Goal: Task Accomplishment & Management: Manage account settings

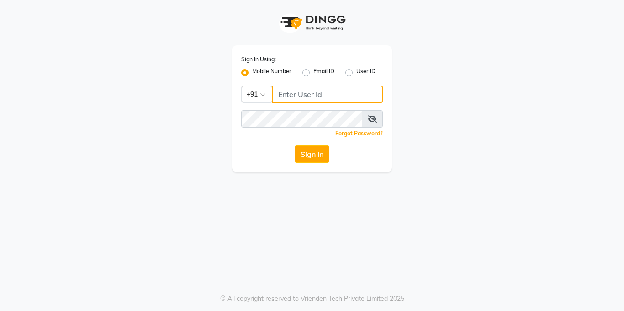
click at [304, 91] on input "Username" at bounding box center [327, 93] width 111 height 17
type input "8217379867"
click at [372, 116] on icon at bounding box center [372, 118] width 9 height 7
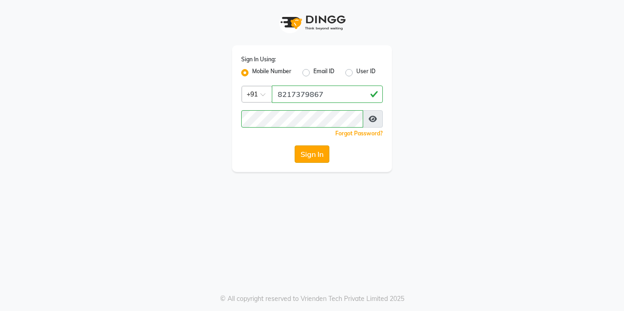
click at [303, 153] on button "Sign In" at bounding box center [312, 153] width 35 height 17
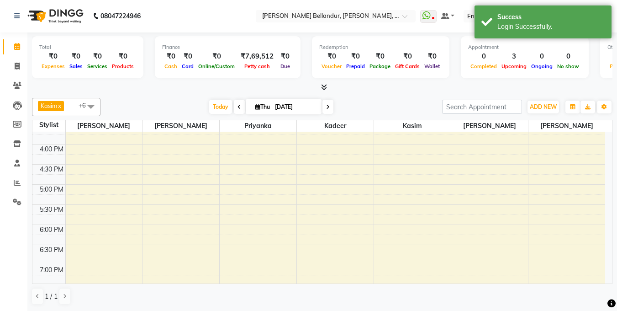
scroll to position [371, 0]
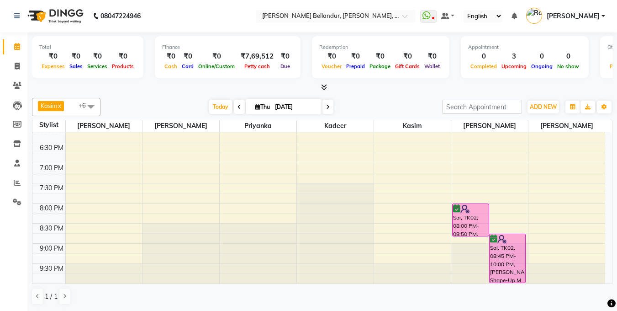
click at [479, 154] on div "9:00 AM 9:30 AM 10:00 AM 10:30 AM 11:00 AM 11:30 AM 12:00 PM 12:30 PM 1:00 PM 1…" at bounding box center [318, 22] width 573 height 522
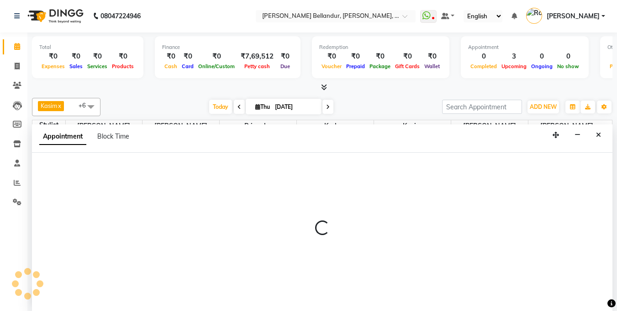
select select "88423"
select select "1125"
select select "tentative"
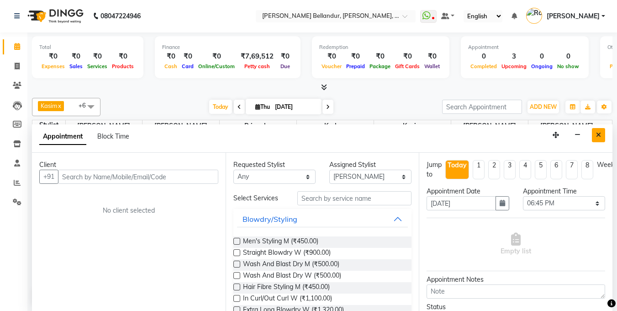
click at [599, 137] on icon "Close" at bounding box center [598, 135] width 5 height 6
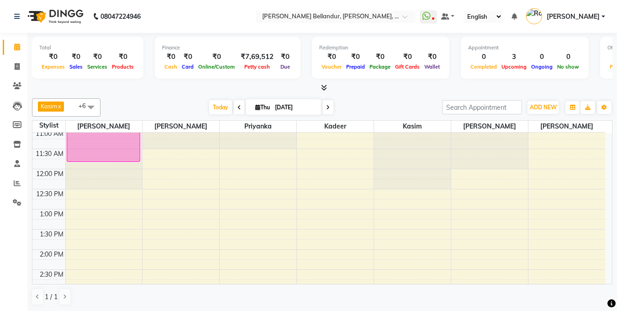
scroll to position [0, 0]
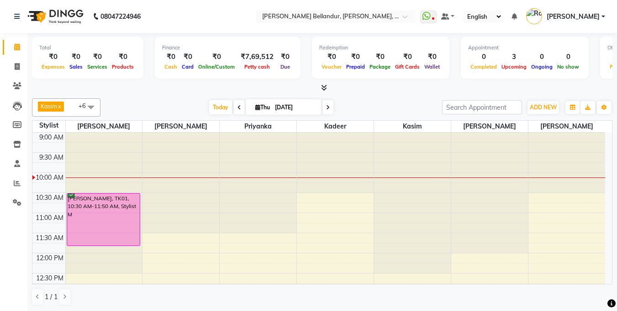
click at [447, 97] on div "Kasim x [PERSON_NAME] x [PERSON_NAME] x [PERSON_NAME] x kadeer x [PERSON_NAME] …" at bounding box center [322, 202] width 581 height 214
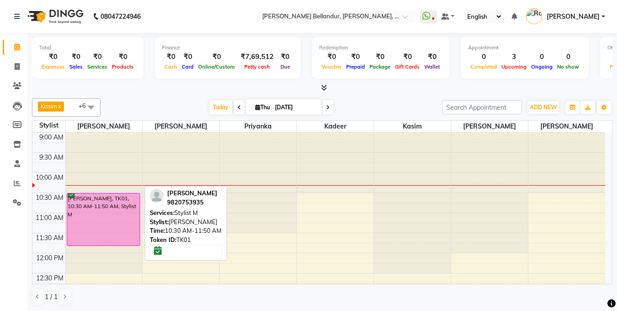
click at [128, 210] on div "[PERSON_NAME], TK01, 10:30 AM-11:50 AM, Stylist M" at bounding box center [103, 219] width 73 height 52
select select "6"
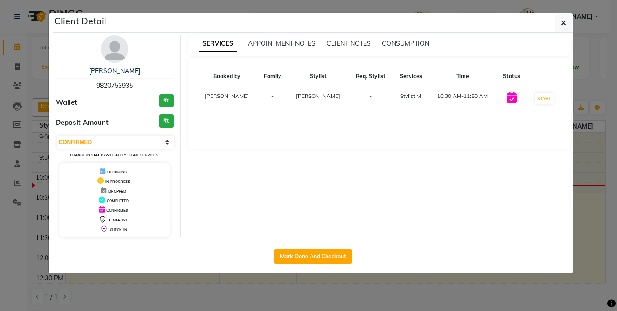
click at [128, 239] on div "Mark Done And Checkout" at bounding box center [313, 255] width 520 height 33
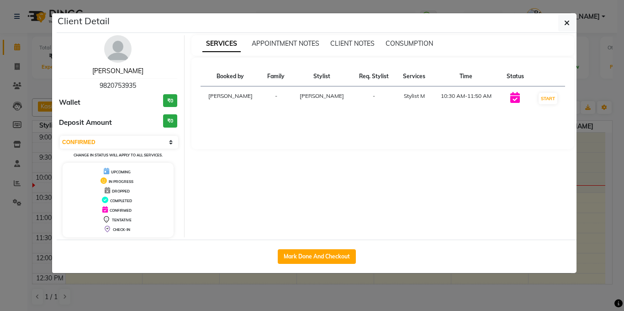
click at [125, 70] on link "[PERSON_NAME]" at bounding box center [117, 71] width 51 height 8
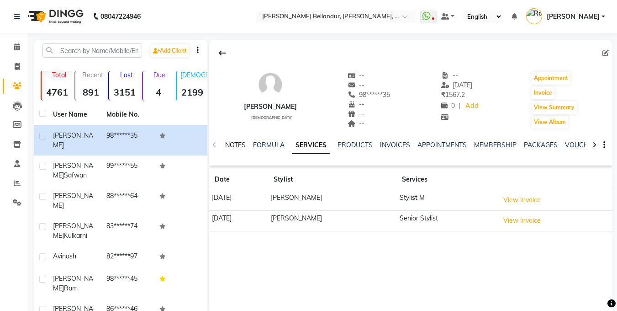
click at [237, 146] on link "NOTES" at bounding box center [235, 145] width 21 height 8
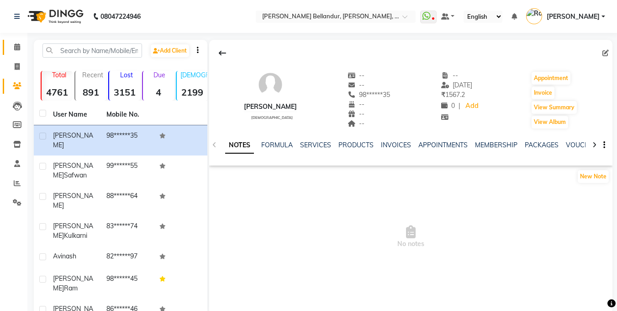
click at [22, 48] on span at bounding box center [17, 47] width 16 height 11
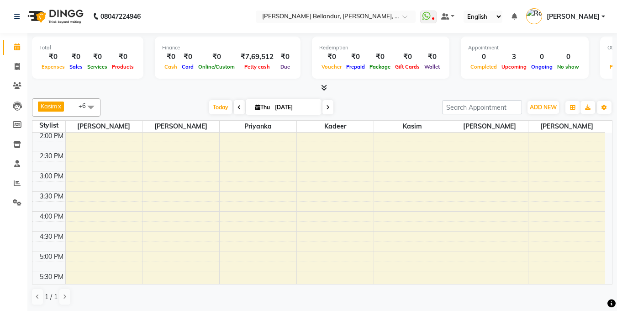
scroll to position [204, 0]
click at [11, 88] on span at bounding box center [17, 86] width 16 height 11
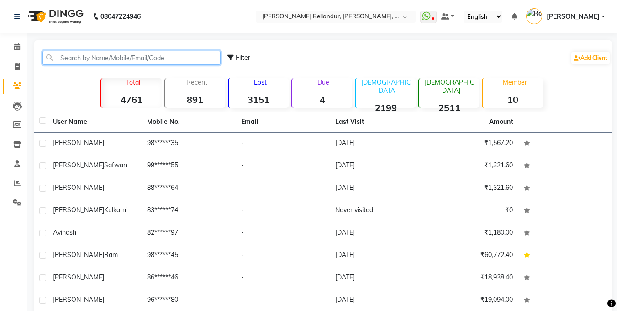
click at [61, 53] on input "text" at bounding box center [132, 58] width 178 height 14
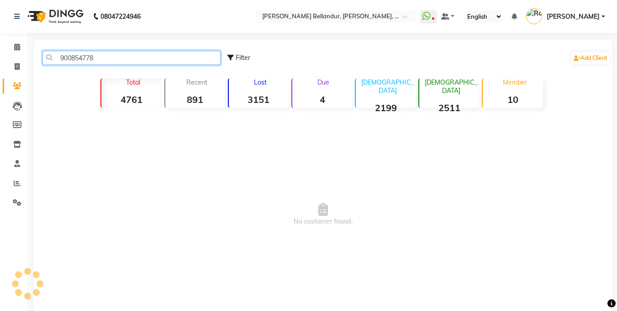
type input "9008547781"
drag, startPoint x: 62, startPoint y: 60, endPoint x: 116, endPoint y: 59, distance: 53.9
click at [116, 59] on input "9008547781" at bounding box center [132, 58] width 178 height 14
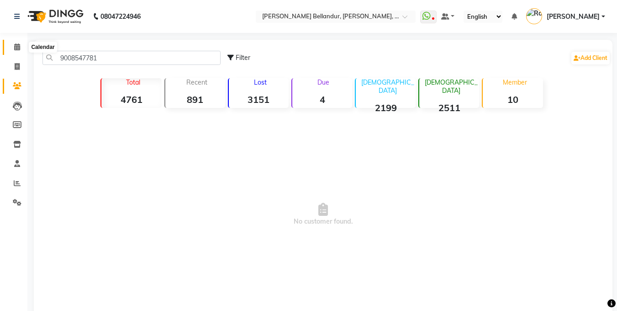
click at [16, 46] on icon at bounding box center [17, 46] width 6 height 7
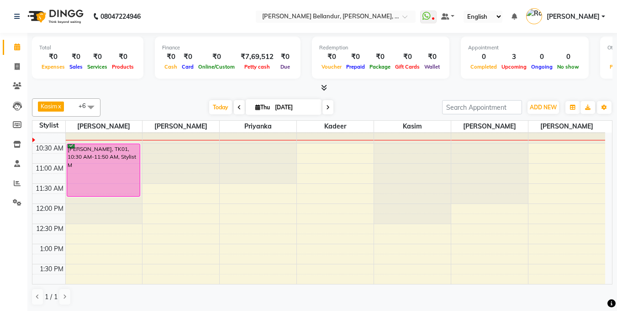
scroll to position [51, 0]
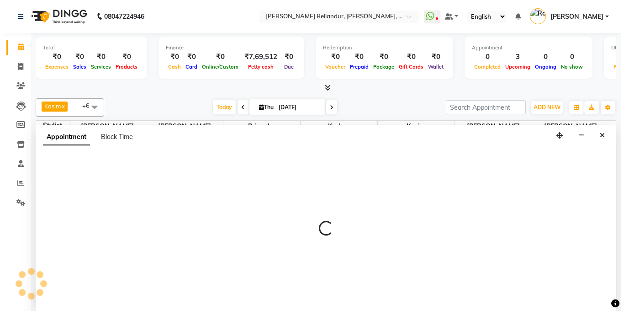
scroll to position [0, 0]
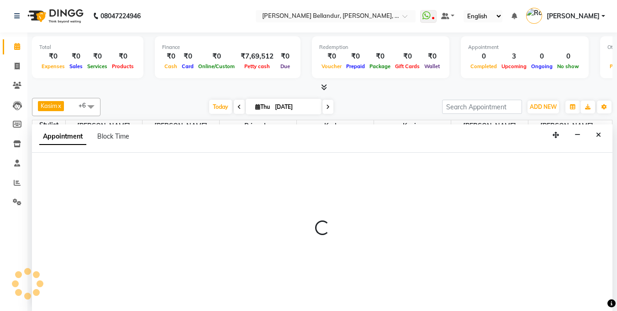
select select "87428"
select select "tentative"
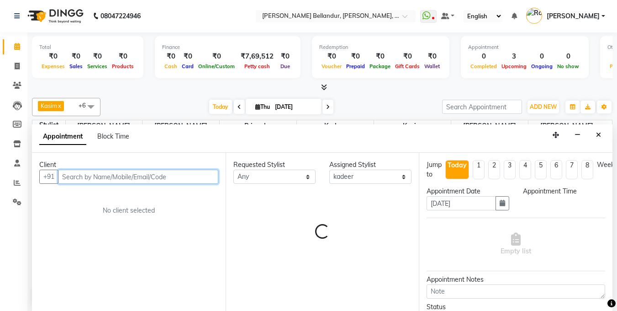
select select "720"
click at [143, 175] on input "text" at bounding box center [138, 177] width 160 height 14
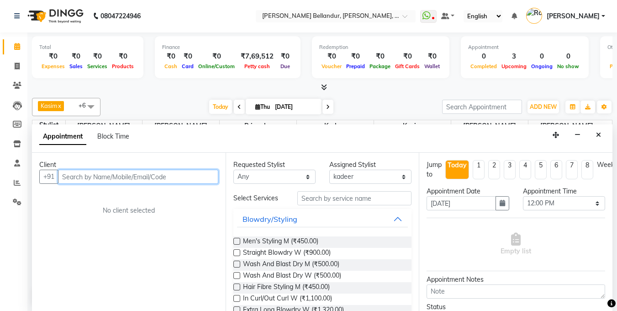
click at [145, 175] on input "text" at bounding box center [138, 177] width 160 height 14
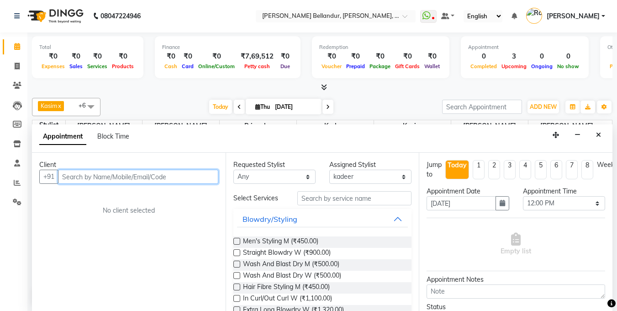
click at [145, 175] on input "text" at bounding box center [138, 177] width 160 height 14
click at [92, 176] on input "text" at bounding box center [138, 177] width 160 height 14
paste input "9008547781"
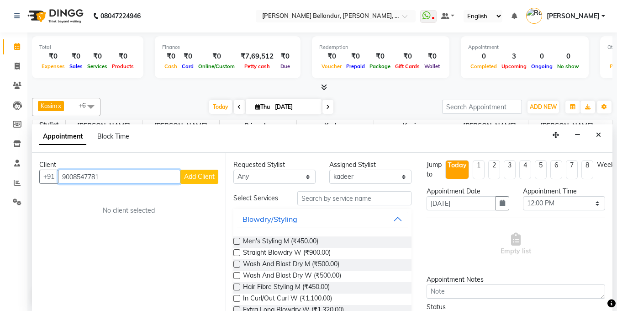
type input "9008547781"
click at [188, 174] on span "Add Client" at bounding box center [199, 176] width 31 height 8
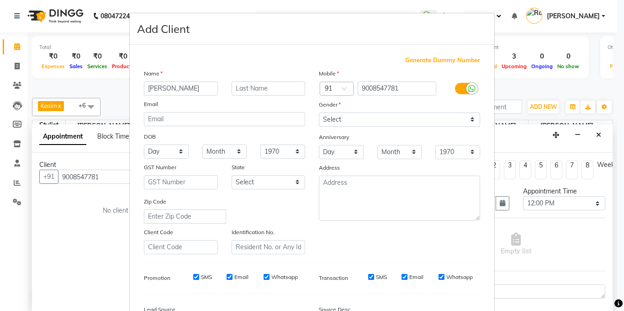
type input "[PERSON_NAME]"
click at [376, 122] on select "Select [DEMOGRAPHIC_DATA] [DEMOGRAPHIC_DATA] Other Prefer Not To Say" at bounding box center [399, 119] width 161 height 14
select select "[DEMOGRAPHIC_DATA]"
click at [319, 112] on select "Select [DEMOGRAPHIC_DATA] [DEMOGRAPHIC_DATA] Other Prefer Not To Say" at bounding box center [399, 119] width 161 height 14
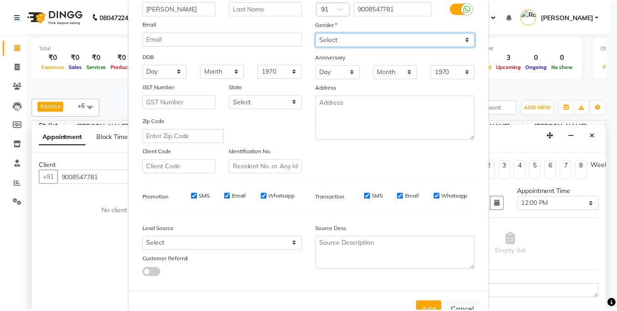
scroll to position [111, 0]
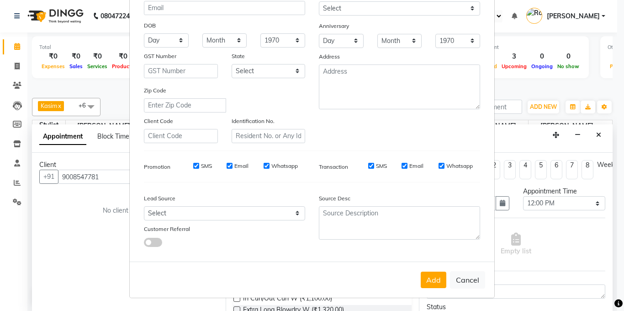
click at [187, 202] on div "Lead Source" at bounding box center [181, 199] width 88 height 13
click at [192, 211] on select "Select Walk-in Internet Friend Word of Mouth Advertisement Facebook JustDial Go…" at bounding box center [224, 213] width 161 height 14
select select "36770"
click at [144, 206] on select "Select Walk-in Internet Friend Word of Mouth Advertisement Facebook JustDial Go…" at bounding box center [224, 213] width 161 height 14
click at [429, 274] on button "Add" at bounding box center [434, 279] width 26 height 16
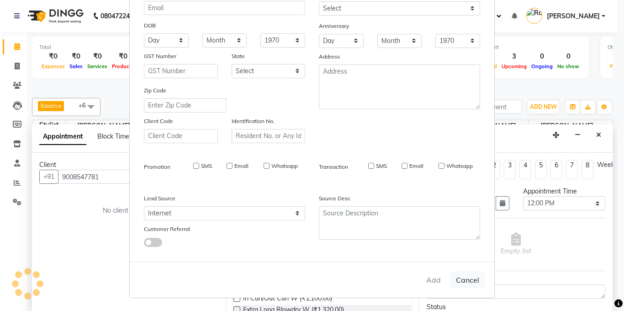
type input "90******81"
select select
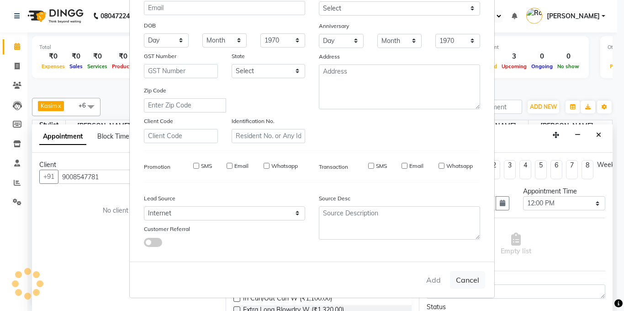
select select
checkbox input "false"
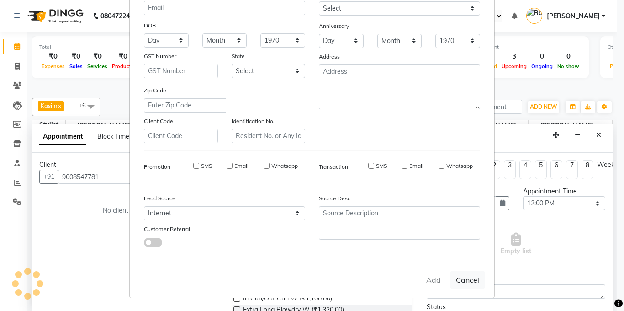
checkbox input "false"
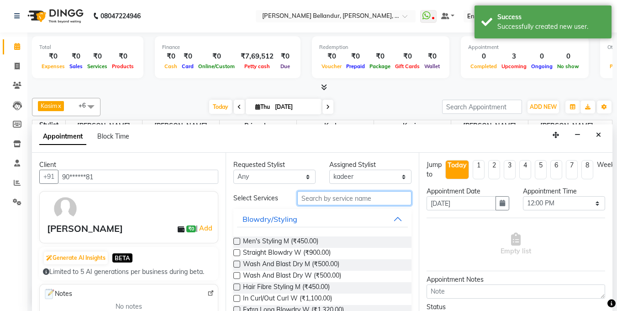
click at [339, 199] on input "text" at bounding box center [355, 198] width 114 height 14
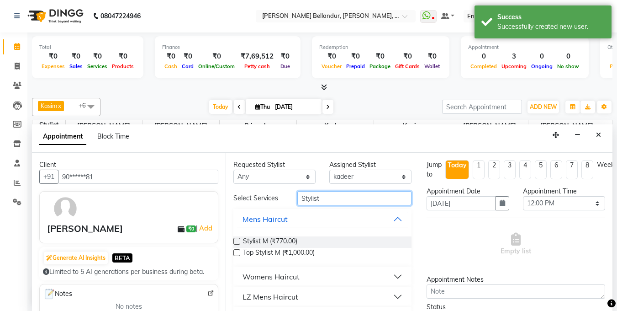
type input "Stylist"
click at [287, 234] on div "Stylist M (₹770.00) Top Stylist M (₹1,000.00)" at bounding box center [323, 247] width 179 height 37
click at [286, 236] on span "Stylist M (₹770.00)" at bounding box center [270, 241] width 54 height 11
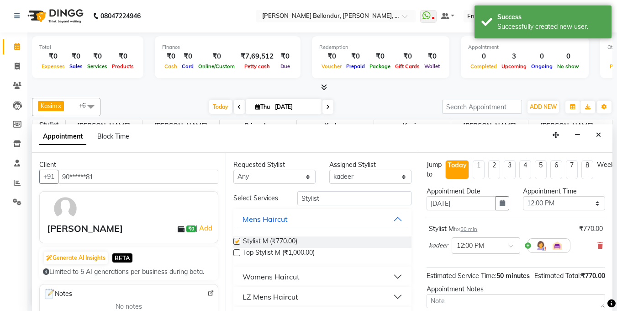
checkbox input "false"
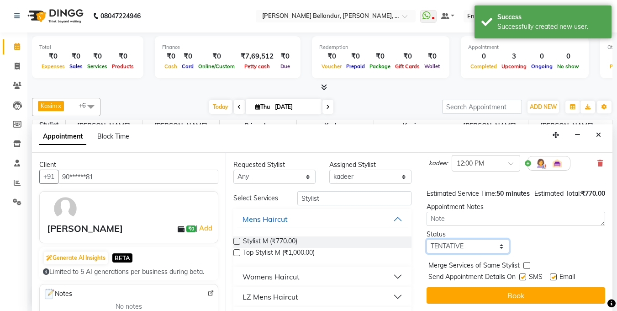
click at [445, 253] on select "Select TENTATIVE CONFIRM CHECK-IN UPCOMING" at bounding box center [468, 246] width 82 height 14
select select "confirm booking"
click at [427, 248] on select "Select TENTATIVE CONFIRM CHECK-IN UPCOMING" at bounding box center [468, 246] width 82 height 14
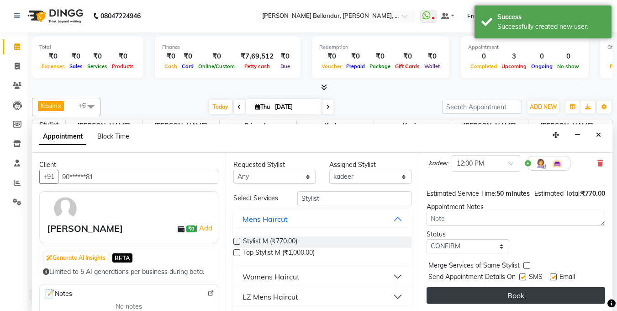
click at [499, 299] on button "Book" at bounding box center [516, 295] width 179 height 16
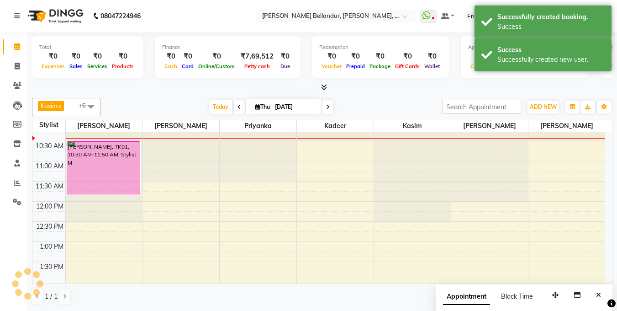
scroll to position [0, 0]
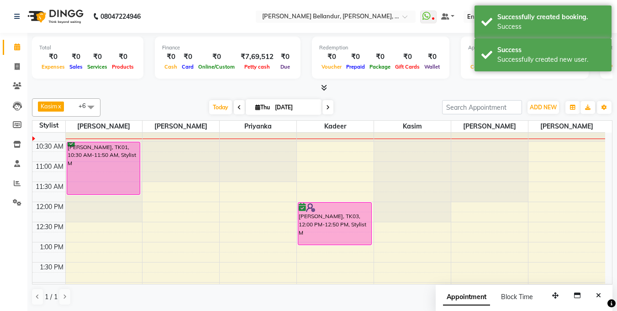
drag, startPoint x: 343, startPoint y: 234, endPoint x: 346, endPoint y: 247, distance: 14.1
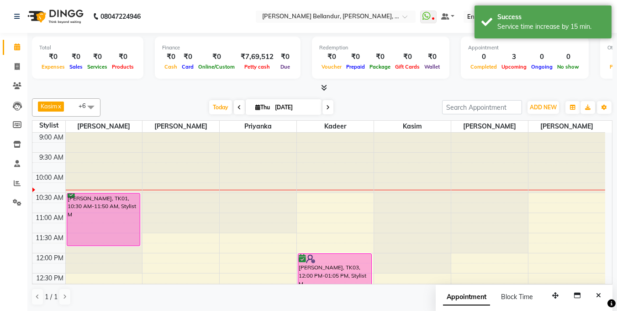
click at [393, 146] on div at bounding box center [412, 203] width 77 height 141
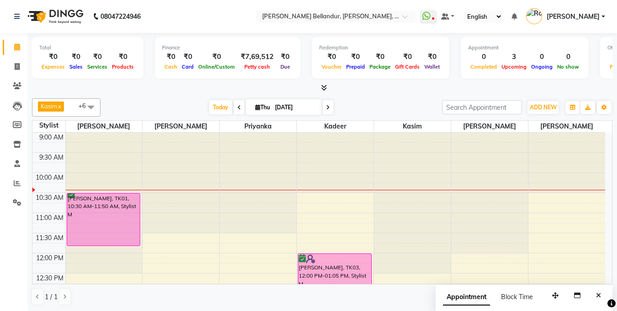
click at [404, 133] on div at bounding box center [412, 133] width 77 height 0
select select "87771"
select select "tentative"
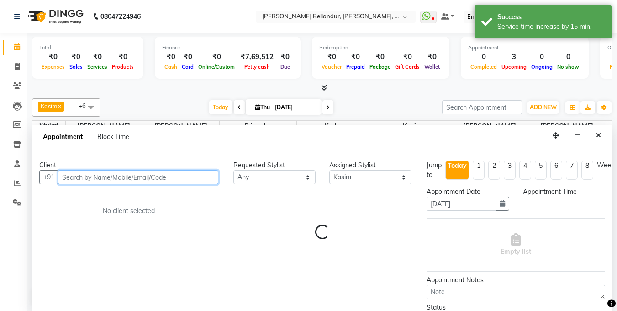
select select "630"
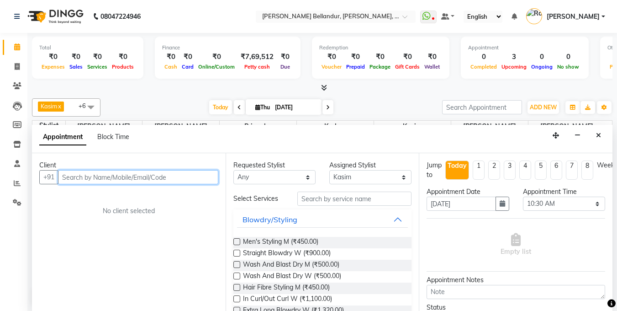
scroll to position [0, 0]
click at [129, 179] on input "text" at bounding box center [138, 177] width 160 height 14
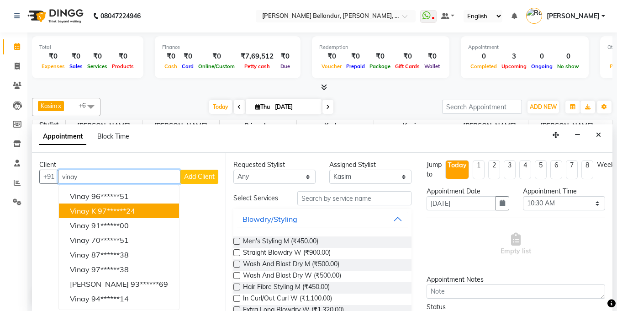
click at [117, 207] on ngb-highlight "97******24" at bounding box center [116, 210] width 37 height 9
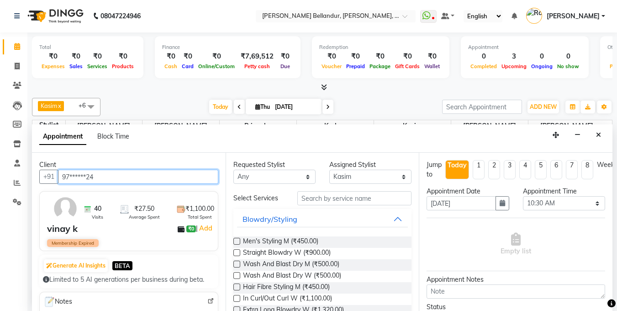
type input "97******24"
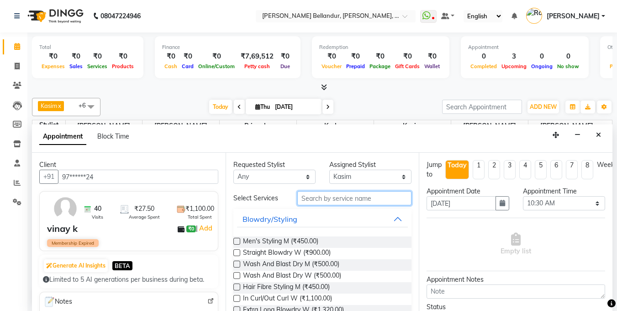
click at [337, 201] on input "text" at bounding box center [355, 198] width 114 height 14
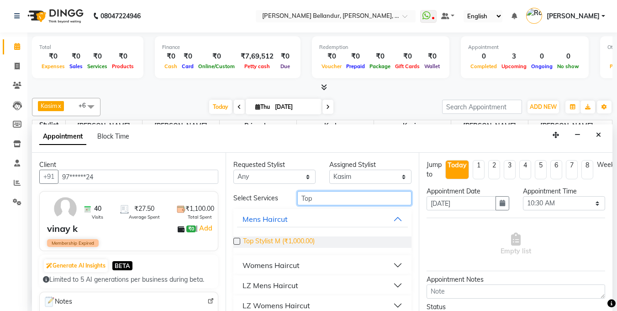
type input "Top"
click at [283, 240] on span "Top Stylist M (₹1,000.00)" at bounding box center [279, 241] width 72 height 11
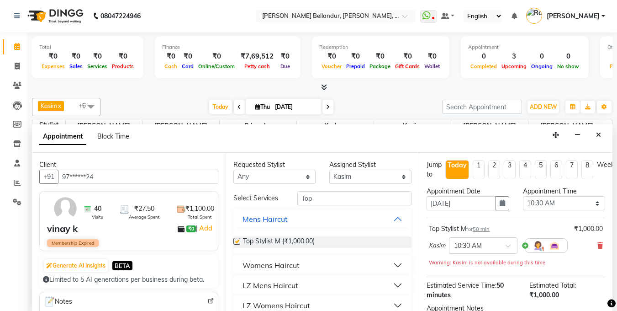
checkbox input "false"
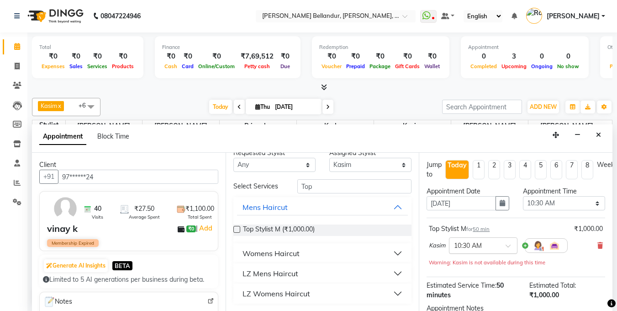
scroll to position [108, 0]
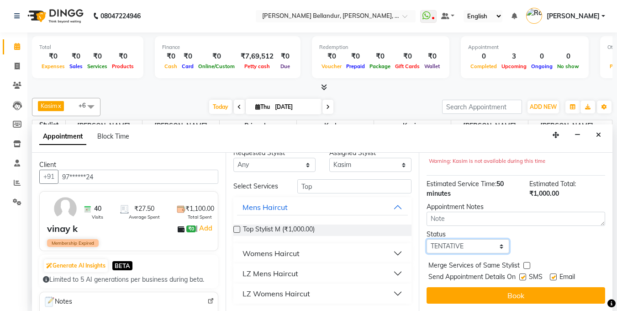
click at [473, 241] on select "Select TENTATIVE CONFIRM CHECK-IN UPCOMING" at bounding box center [468, 246] width 82 height 14
select select "check-in"
click at [427, 239] on select "Select TENTATIVE CONFIRM CHECK-IN UPCOMING" at bounding box center [468, 246] width 82 height 14
click at [478, 294] on button "Book" at bounding box center [516, 295] width 179 height 16
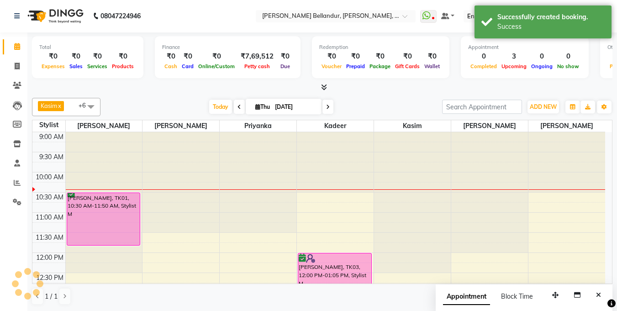
scroll to position [0, 0]
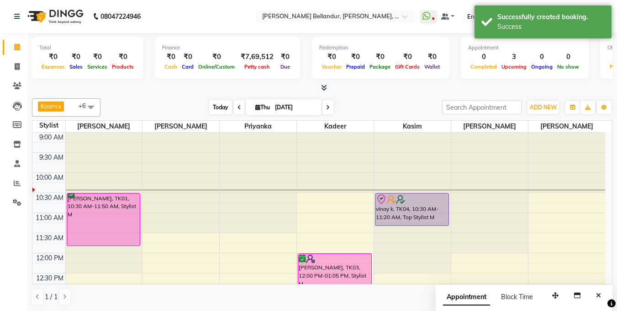
click at [223, 106] on span "Today" at bounding box center [220, 107] width 23 height 14
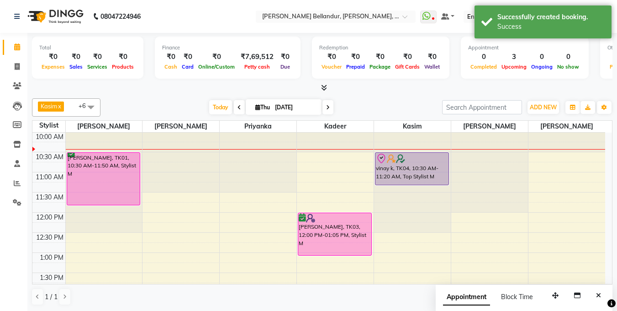
click at [240, 106] on span at bounding box center [239, 107] width 11 height 14
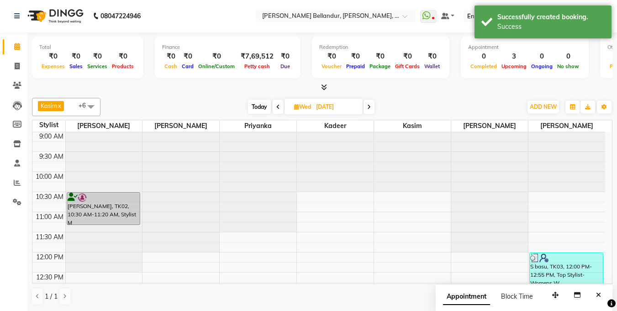
scroll to position [0, 0]
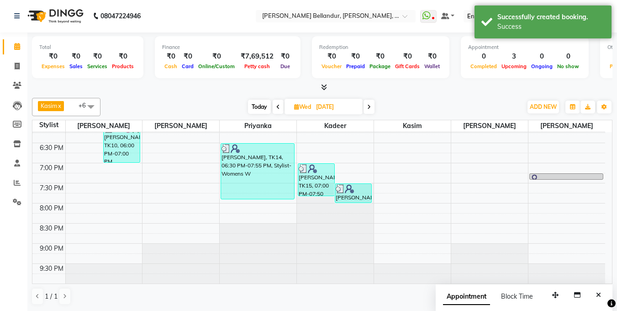
click at [375, 108] on span at bounding box center [369, 107] width 11 height 14
type input "[DATE]"
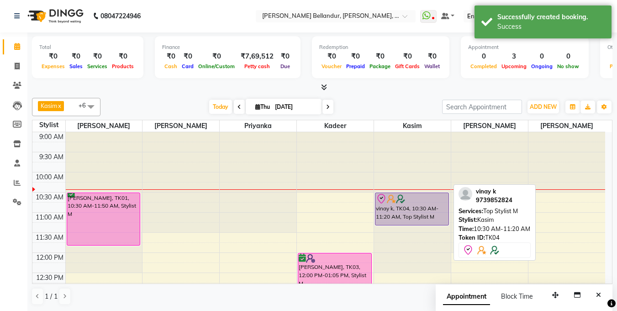
click at [422, 215] on div "vinay k, TK04, 10:30 AM-11:20 AM, Top Stylist M" at bounding box center [412, 209] width 73 height 32
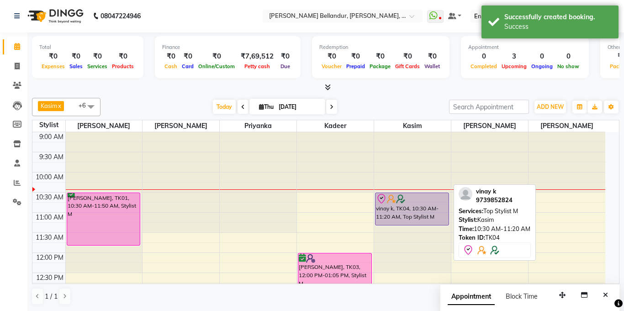
select select "8"
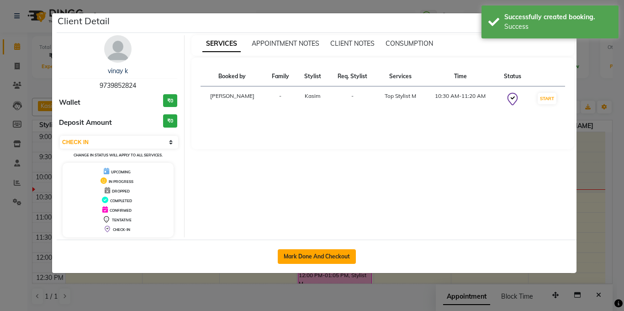
click at [327, 258] on button "Mark Done And Checkout" at bounding box center [317, 256] width 78 height 15
select select "service"
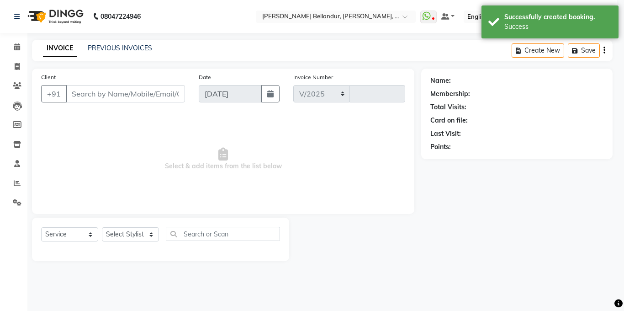
select select "5743"
type input "2498"
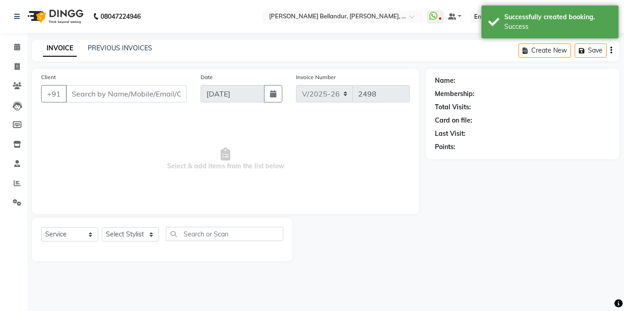
type input "97******24"
select select "87771"
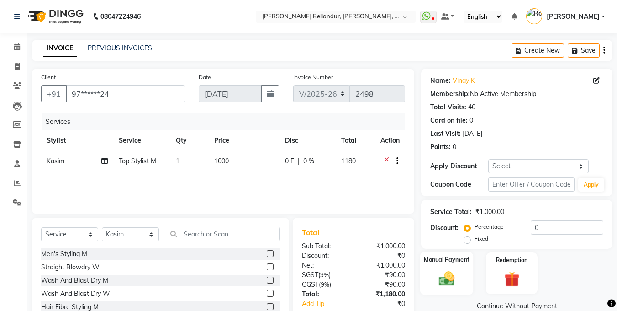
scroll to position [55, 0]
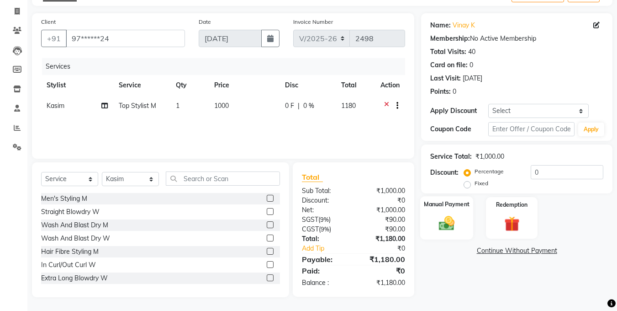
click at [447, 214] on img at bounding box center [447, 223] width 26 height 18
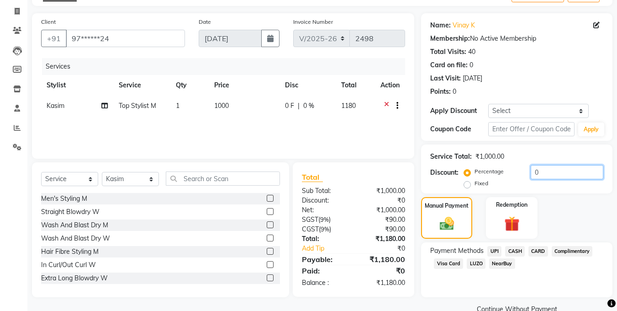
click at [534, 170] on input "0" at bounding box center [567, 172] width 73 height 14
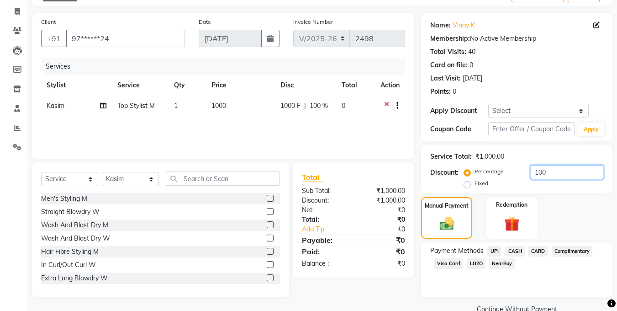
type input "100"
click at [494, 250] on span "UPI" at bounding box center [495, 251] width 14 height 11
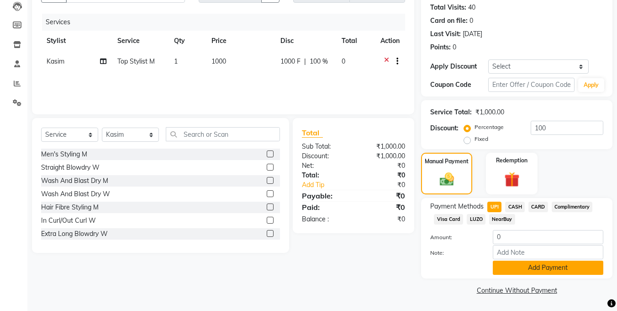
click at [516, 264] on button "Add Payment" at bounding box center [548, 267] width 111 height 14
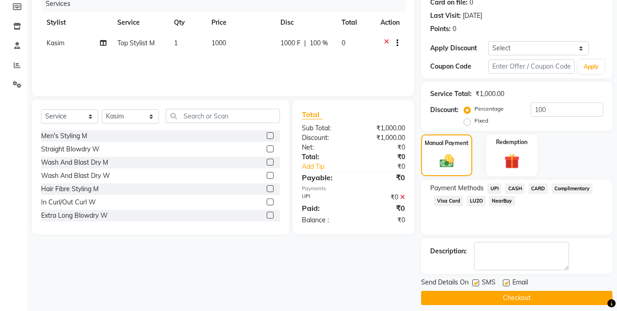
scroll to position [126, 0]
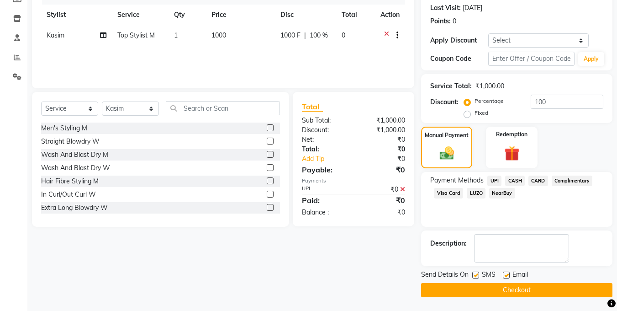
click at [508, 275] on label at bounding box center [506, 274] width 7 height 7
click at [508, 275] on input "checkbox" at bounding box center [506, 275] width 6 height 6
checkbox input "false"
click at [507, 289] on button "Checkout" at bounding box center [516, 290] width 191 height 14
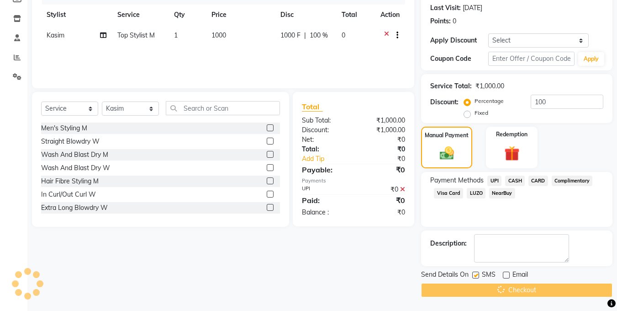
scroll to position [35, 0]
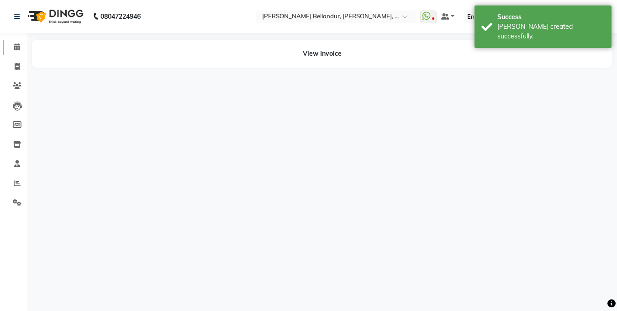
click at [16, 45] on icon at bounding box center [17, 46] width 6 height 7
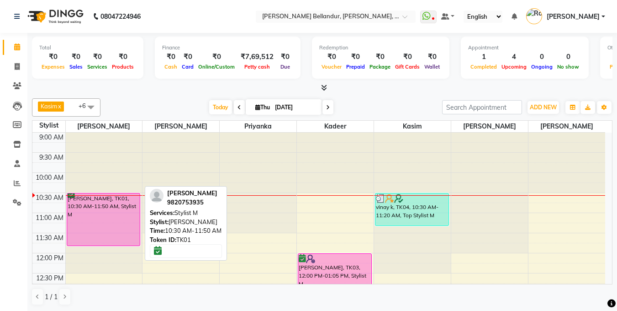
click at [97, 215] on div "[PERSON_NAME], TK01, 10:30 AM-11:50 AM, Stylist M" at bounding box center [103, 219] width 73 height 52
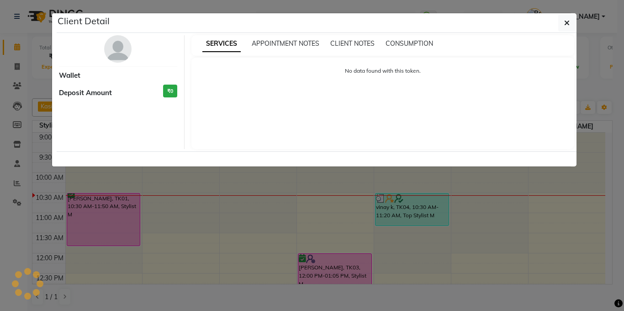
select select "6"
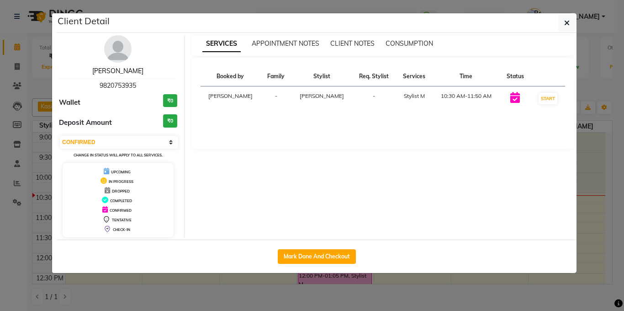
click at [121, 67] on link "[PERSON_NAME]" at bounding box center [117, 71] width 51 height 8
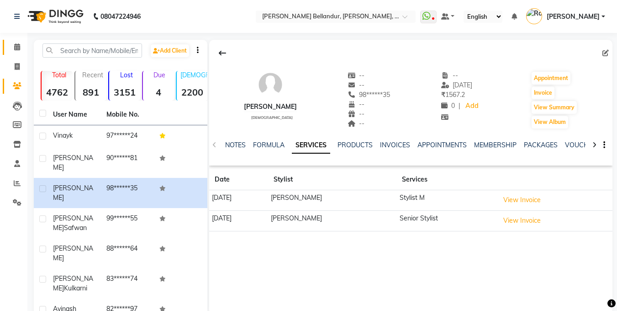
click at [17, 50] on icon at bounding box center [17, 46] width 6 height 7
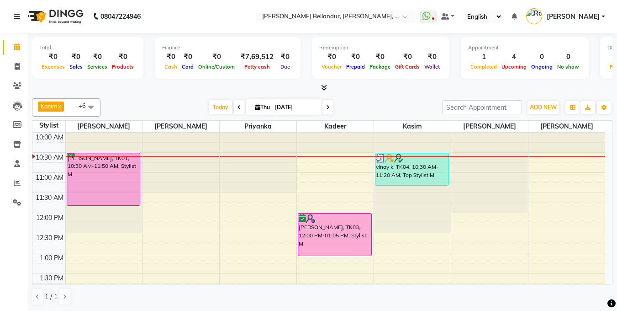
scroll to position [45, 0]
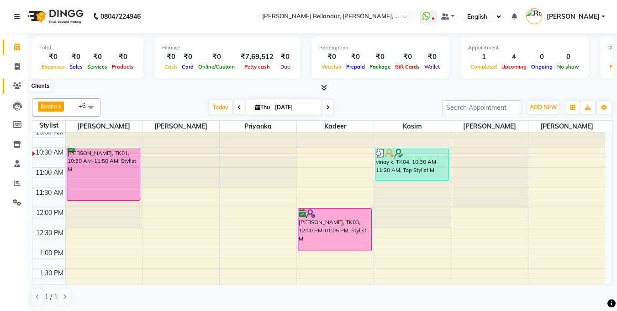
click at [14, 85] on icon at bounding box center [17, 85] width 9 height 7
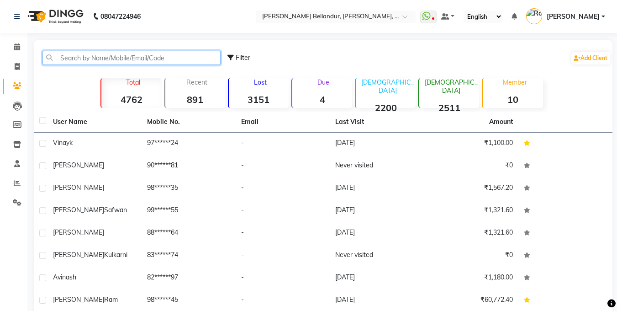
click at [69, 64] on input "text" at bounding box center [132, 58] width 178 height 14
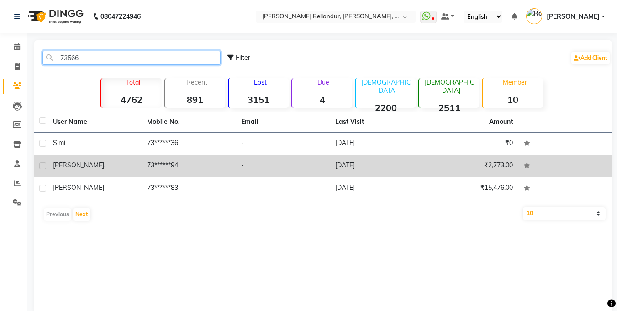
type input "73566"
click at [77, 164] on div "[PERSON_NAME] ." at bounding box center [94, 165] width 83 height 10
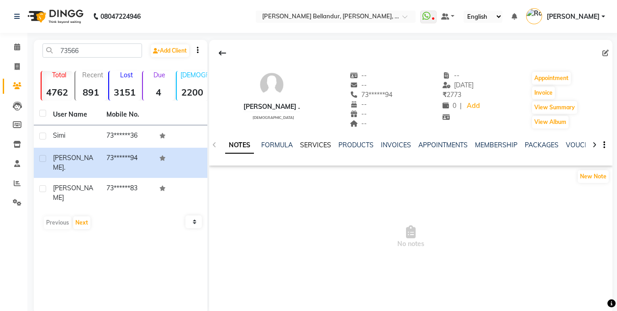
click at [315, 143] on link "SERVICES" at bounding box center [315, 145] width 31 height 8
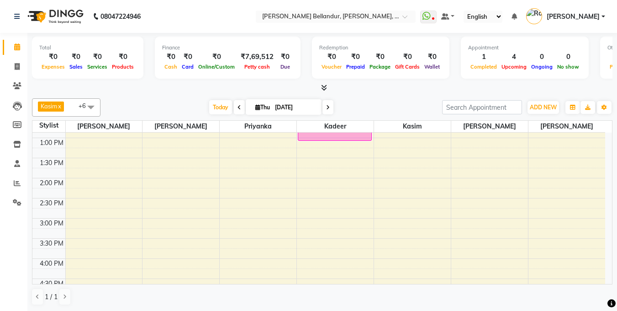
scroll to position [165, 0]
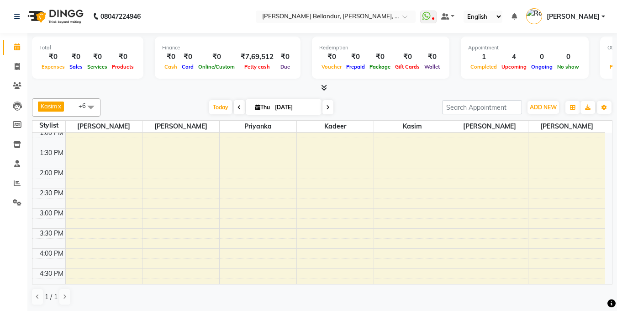
click at [81, 194] on div "9:00 AM 9:30 AM 10:00 AM 10:30 AM 11:00 AM 11:30 AM 12:00 PM 12:30 PM 1:00 PM 1…" at bounding box center [318, 228] width 573 height 522
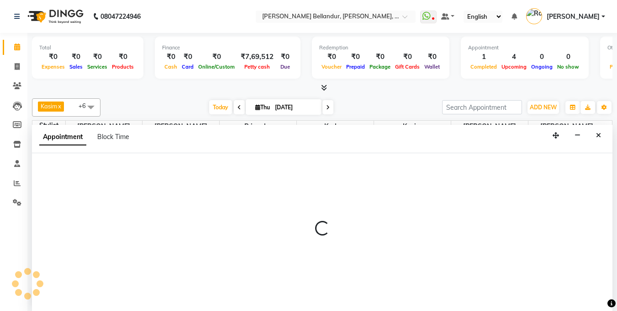
scroll to position [0, 0]
select select "44651"
select select "870"
select select "tentative"
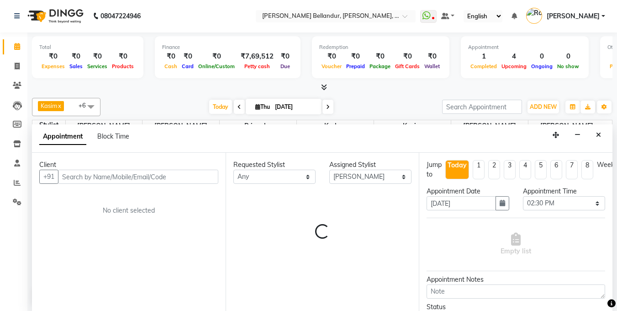
click at [102, 174] on input "text" at bounding box center [138, 177] width 160 height 14
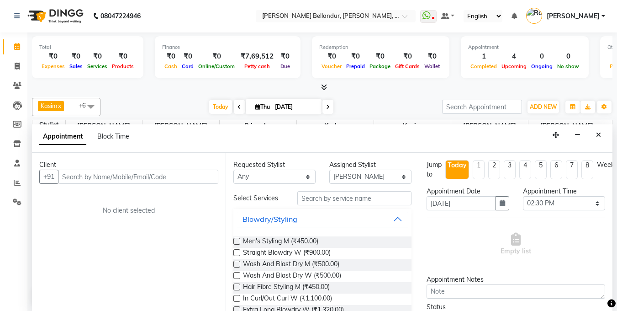
click at [102, 174] on input "text" at bounding box center [138, 177] width 160 height 14
click at [311, 197] on input "text" at bounding box center [355, 198] width 114 height 14
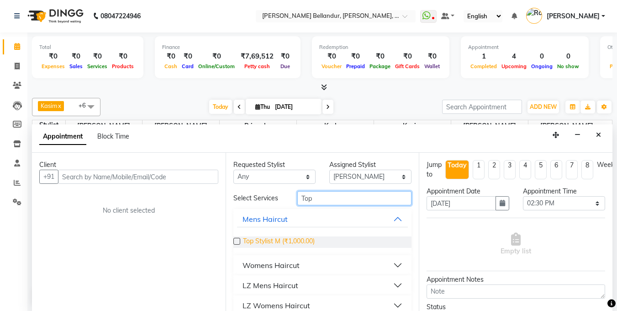
type input "Top"
click at [297, 240] on span "Top Stylist M (₹1,000.00)" at bounding box center [279, 241] width 72 height 11
checkbox input "false"
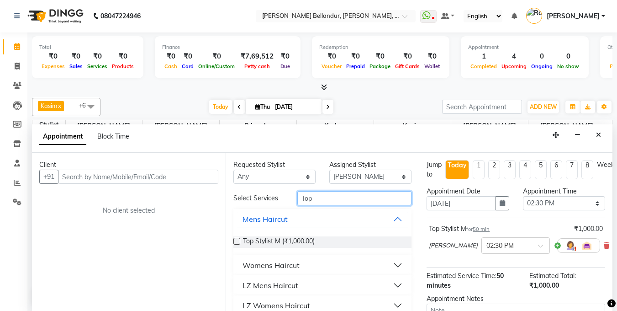
click at [331, 200] on input "Top" at bounding box center [355, 198] width 114 height 14
type input "T"
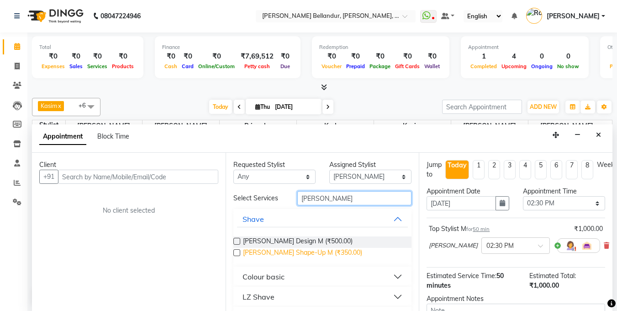
type input "beard"
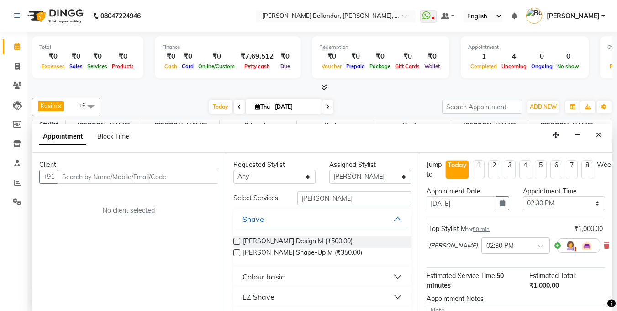
click at [289, 248] on span "Beard Shape-Up M (₹350.00)" at bounding box center [302, 253] width 119 height 11
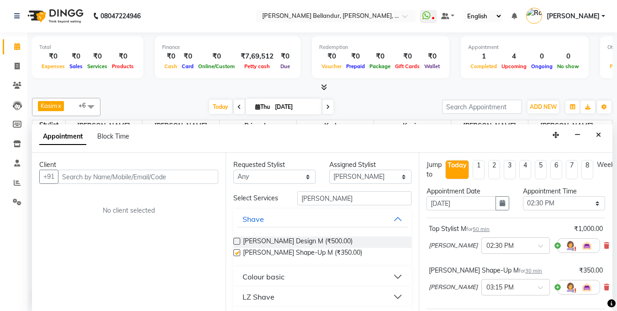
checkbox input "false"
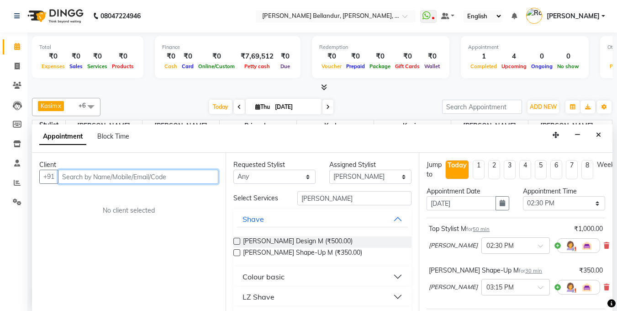
click at [181, 175] on input "text" at bounding box center [138, 177] width 160 height 14
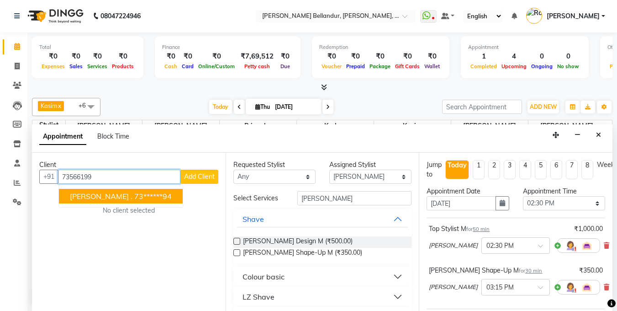
click at [134, 194] on ngb-highlight "73******94" at bounding box center [152, 195] width 37 height 9
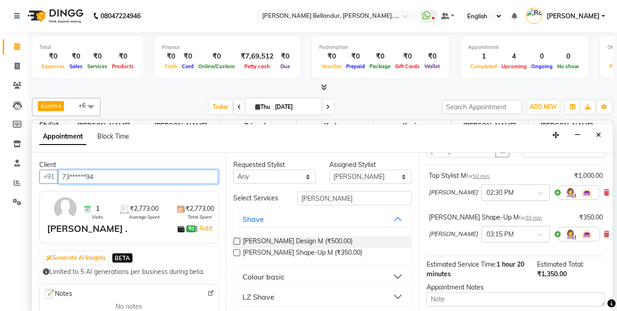
scroll to position [140, 0]
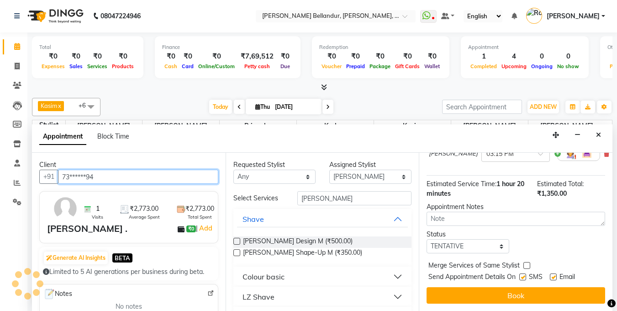
type input "73******94"
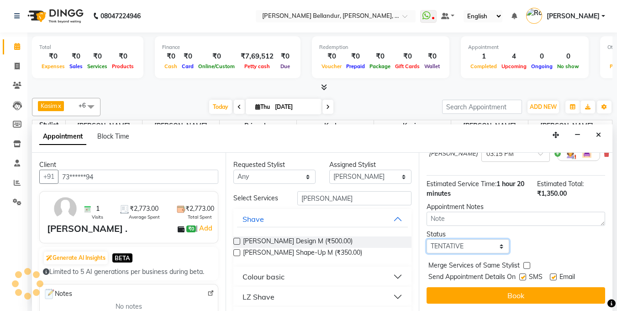
click at [471, 244] on select "Select TENTATIVE CONFIRM CHECK-IN UPCOMING" at bounding box center [468, 246] width 82 height 14
select select "confirm booking"
click at [427, 239] on select "Select TENTATIVE CONFIRM CHECK-IN UPCOMING" at bounding box center [468, 246] width 82 height 14
click at [473, 287] on button "Book" at bounding box center [516, 295] width 179 height 16
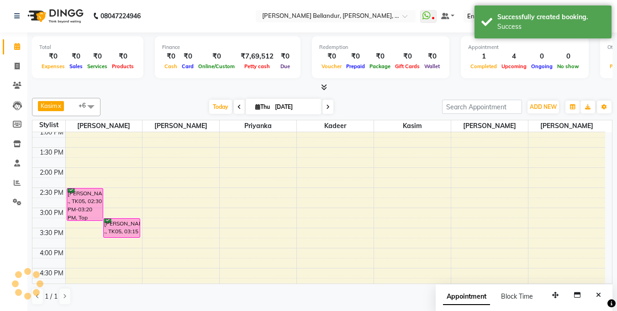
scroll to position [0, 0]
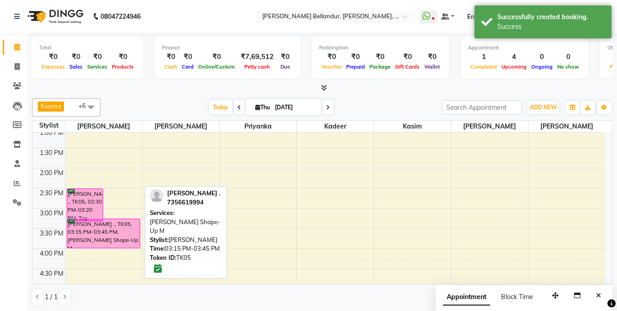
drag, startPoint x: 133, startPoint y: 236, endPoint x: 141, endPoint y: 224, distance: 14.1
click at [132, 242] on div "Sujit ., TK05, 02:30 PM-03:20 PM, Top Stylist M Sujit ., TK05, 03:15 PM-03:45 P…" at bounding box center [104, 228] width 77 height 522
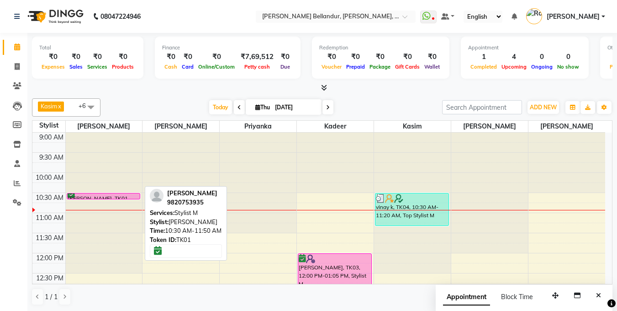
drag, startPoint x: 116, startPoint y: 244, endPoint x: 112, endPoint y: 199, distance: 44.9
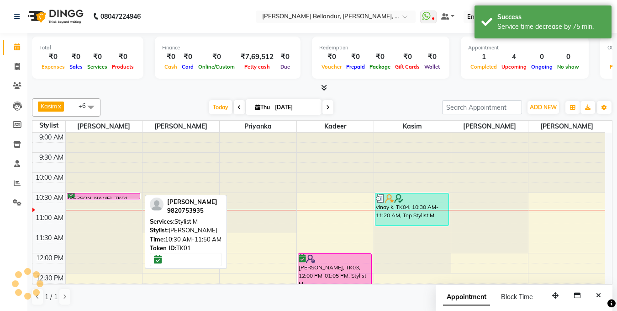
click at [0, 0] on div at bounding box center [0, 0] width 0 height 0
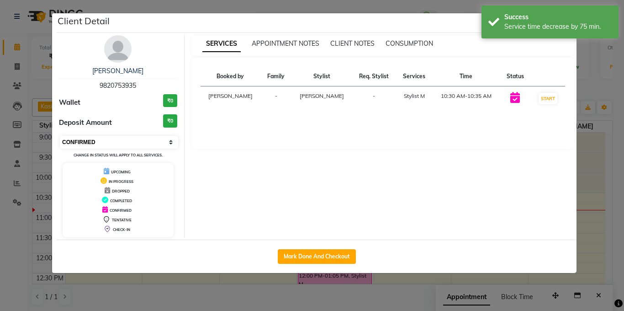
click at [92, 148] on select "Select IN SERVICE CONFIRMED TENTATIVE CHECK IN MARK DONE DROPPED UPCOMING" at bounding box center [119, 142] width 118 height 13
select select "2"
click at [60, 136] on select "Select IN SERVICE CONFIRMED TENTATIVE CHECK IN MARK DONE DROPPED UPCOMING" at bounding box center [119, 142] width 118 height 13
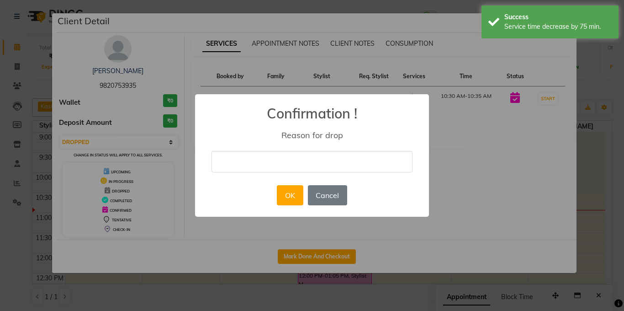
click at [230, 161] on input "text" at bounding box center [312, 161] width 201 height 21
type input "client did'nt recieve call"
click at [287, 200] on button "OK" at bounding box center [290, 195] width 26 height 20
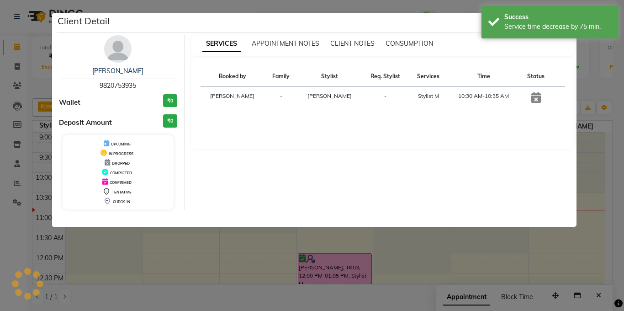
click at [0, 153] on ngb-modal-window "Client Detail Mathew 9820753935 Wallet ₹0 Deposit Amount ₹0 UPCOMING IN PROGRES…" at bounding box center [312, 155] width 624 height 311
